Goal: Task Accomplishment & Management: Use online tool/utility

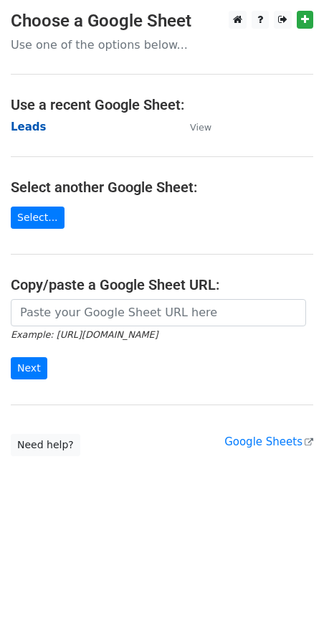
click at [34, 125] on strong "Leads" at bounding box center [29, 126] width 36 height 13
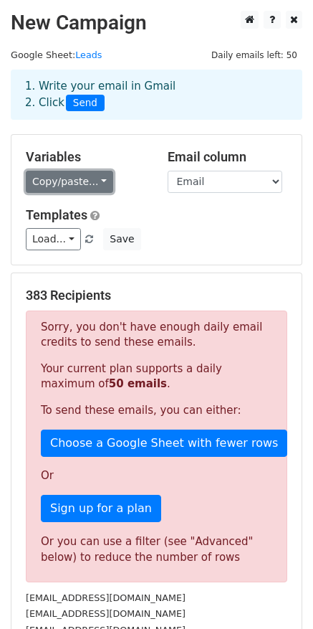
click at [80, 177] on link "Copy/paste..." at bounding box center [69, 182] width 87 height 22
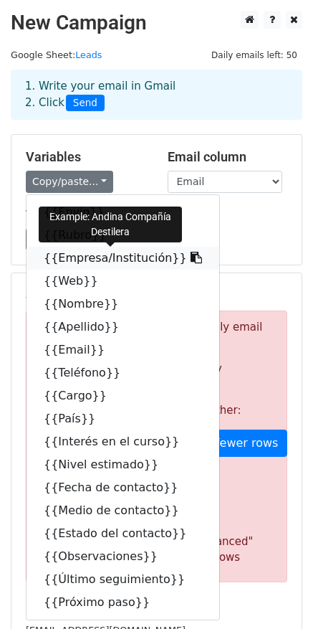
click at [108, 257] on link "{{Empresa/Institución}}" at bounding box center [123, 258] width 193 height 23
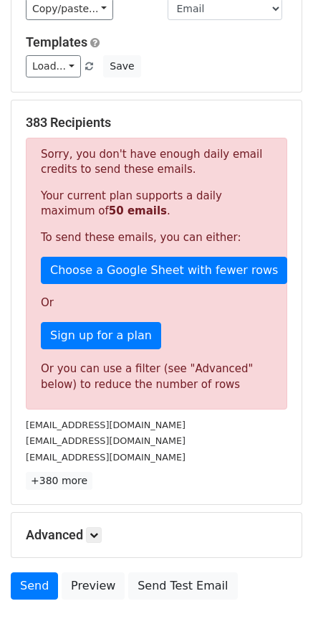
scroll to position [266, 0]
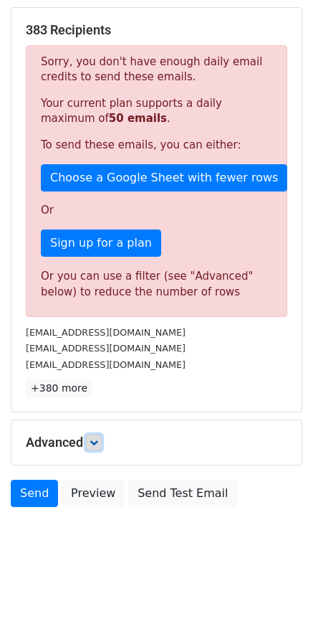
click at [91, 437] on link at bounding box center [94, 442] width 16 height 16
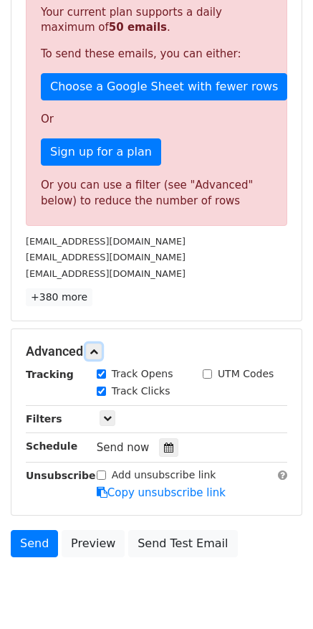
scroll to position [406, 0]
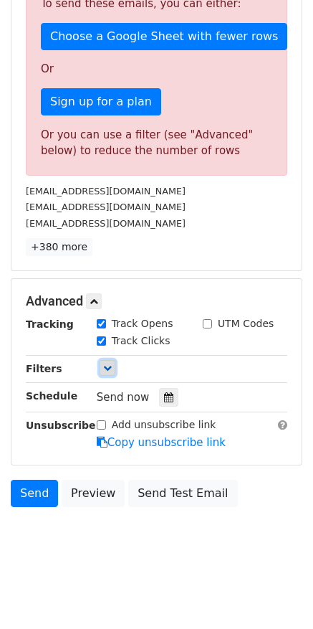
click at [103, 371] on icon at bounding box center [107, 367] width 9 height 9
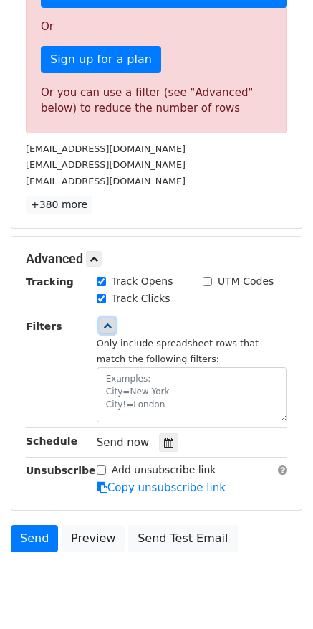
scroll to position [493, 0]
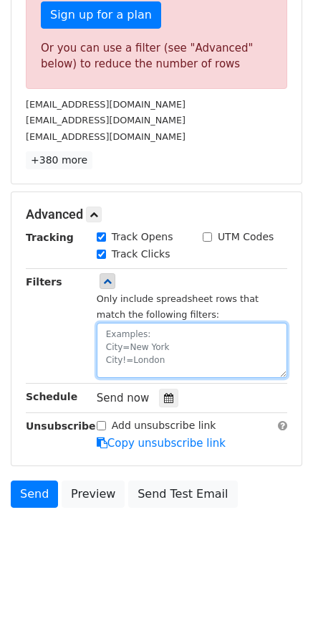
click at [114, 343] on textarea at bounding box center [192, 350] width 191 height 55
type textarea "e"
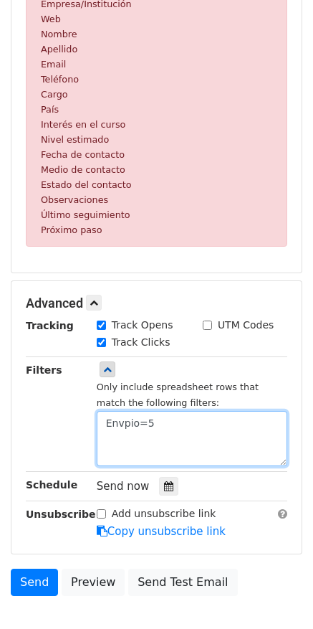
click at [128, 439] on textarea "Envpio=5" at bounding box center [192, 438] width 191 height 55
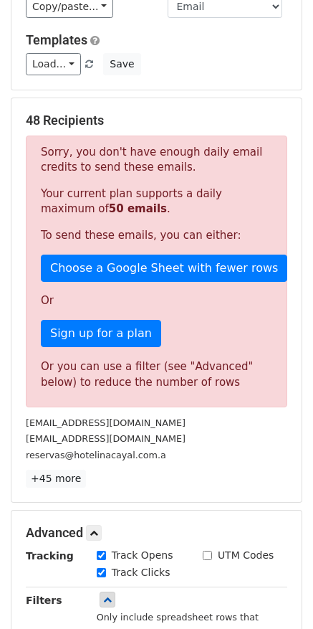
scroll to position [468, 0]
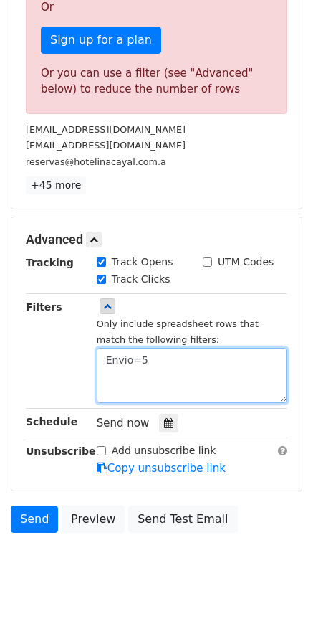
click at [140, 361] on textarea "Envio=5" at bounding box center [192, 375] width 191 height 55
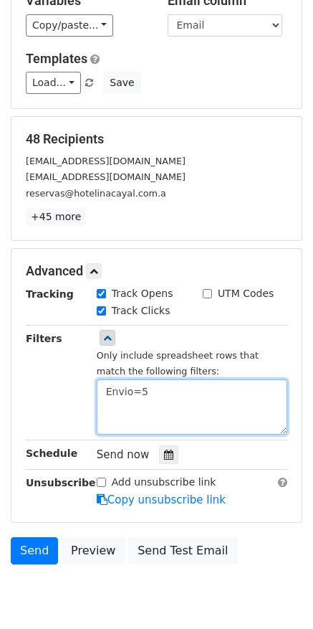
scroll to position [214, 0]
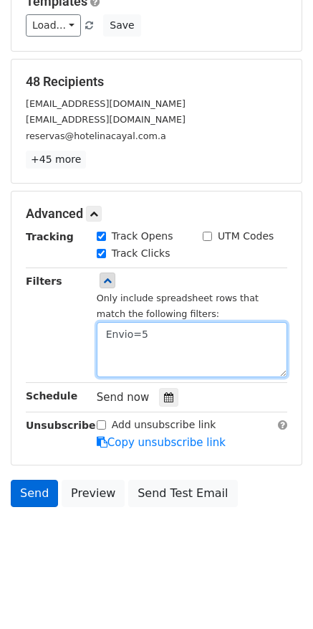
type textarea "Envio=5"
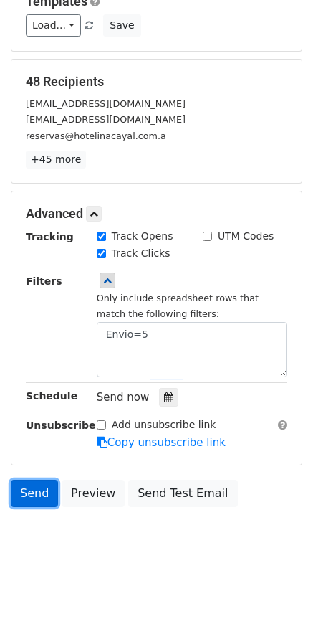
click at [37, 492] on link "Send" at bounding box center [34, 493] width 47 height 27
